Goal: Transaction & Acquisition: Download file/media

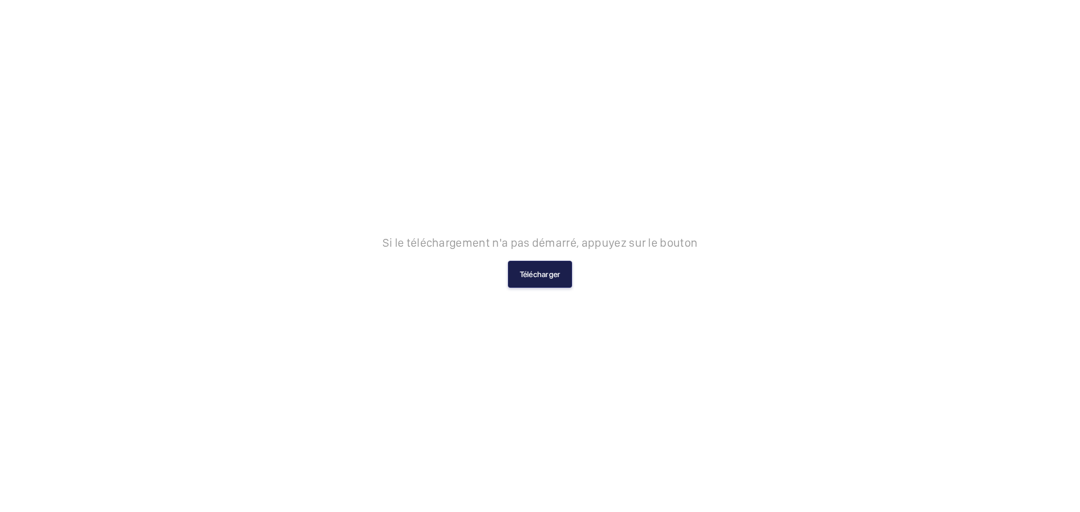
click at [532, 272] on button "Télécharger" at bounding box center [540, 274] width 65 height 27
click at [564, 268] on button "Télécharger" at bounding box center [540, 274] width 65 height 27
click at [537, 268] on button "Télécharger" at bounding box center [540, 274] width 65 height 27
click at [567, 269] on button "Télécharger" at bounding box center [540, 274] width 65 height 27
